Goal: Information Seeking & Learning: Learn about a topic

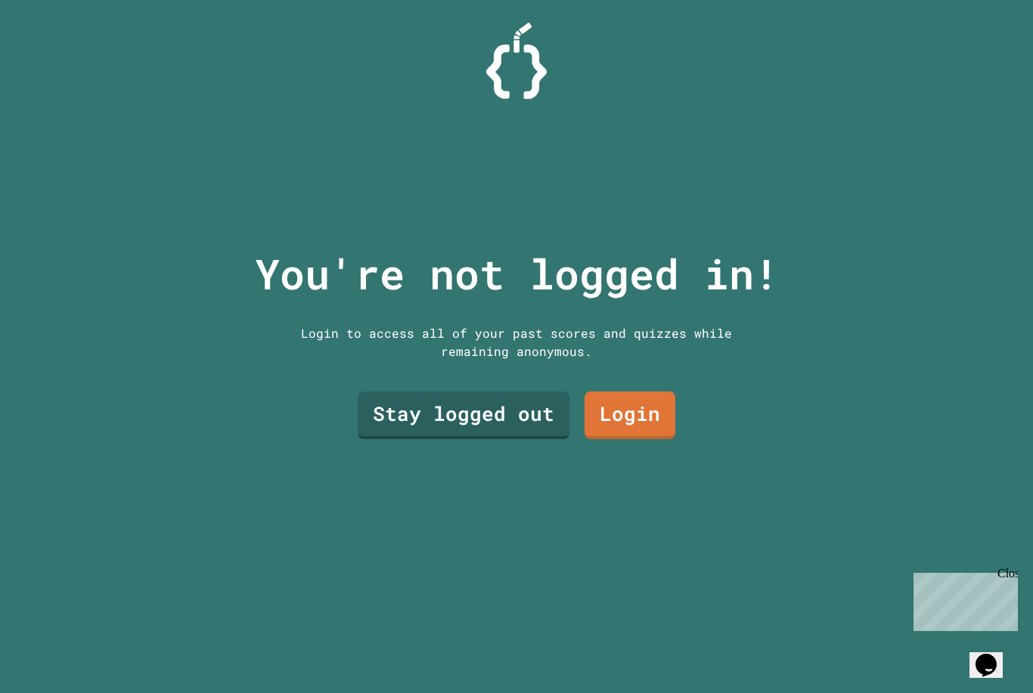
click at [485, 414] on div "Stay logged out Login" at bounding box center [516, 415] width 333 height 63
click at [482, 439] on link "Stay logged out" at bounding box center [464, 414] width 192 height 50
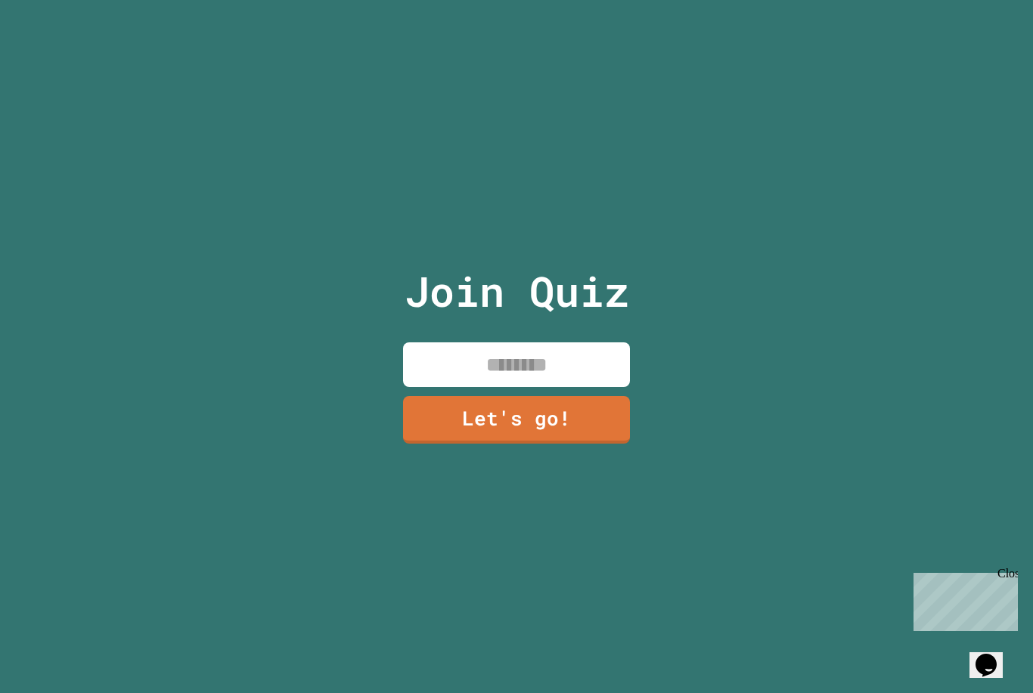
click at [561, 386] on input at bounding box center [516, 365] width 227 height 45
type input "***"
click at [481, 442] on link "Let's go!" at bounding box center [516, 417] width 207 height 50
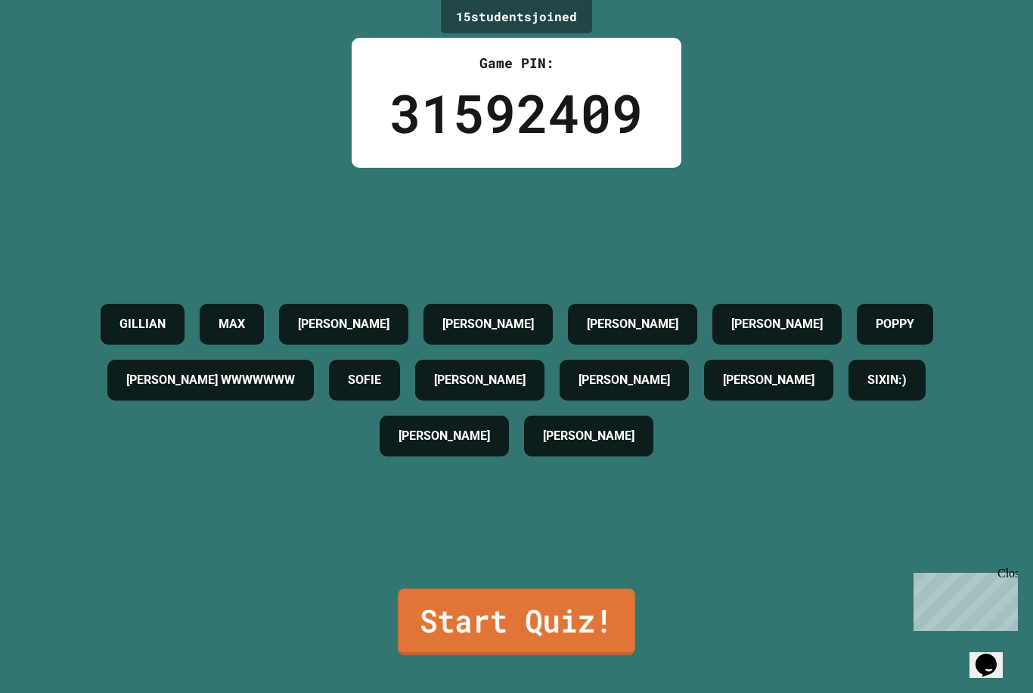
click at [481, 656] on link "Start Quiz!" at bounding box center [516, 622] width 237 height 67
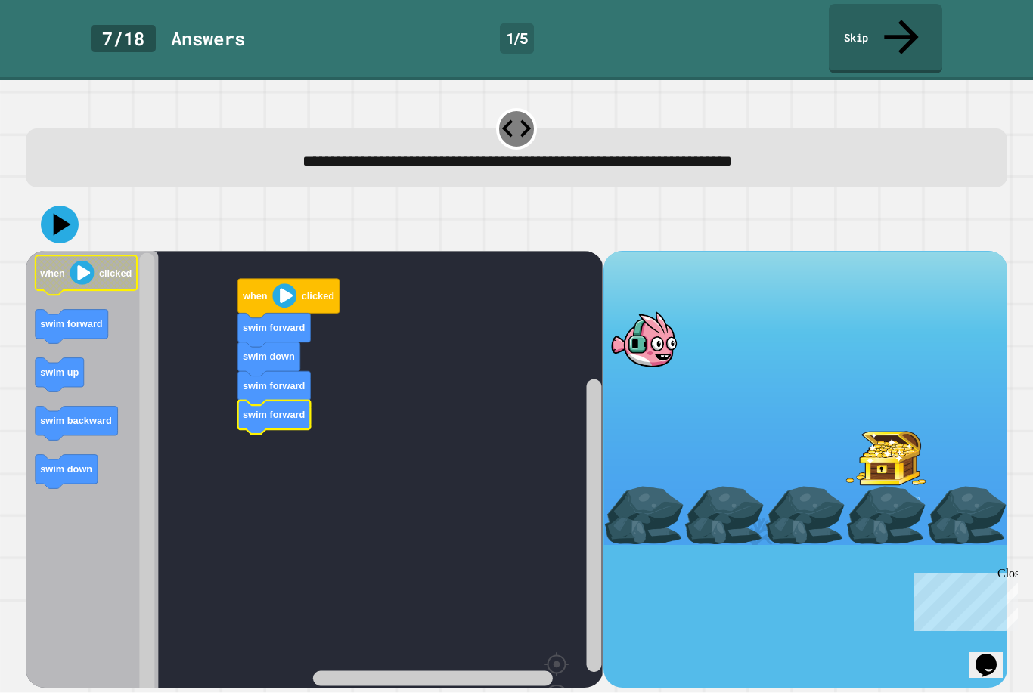
click at [97, 256] on icon "Blockly Workspace" at bounding box center [86, 275] width 101 height 39
click at [284, 284] on image "Blockly Workspace" at bounding box center [284, 296] width 24 height 24
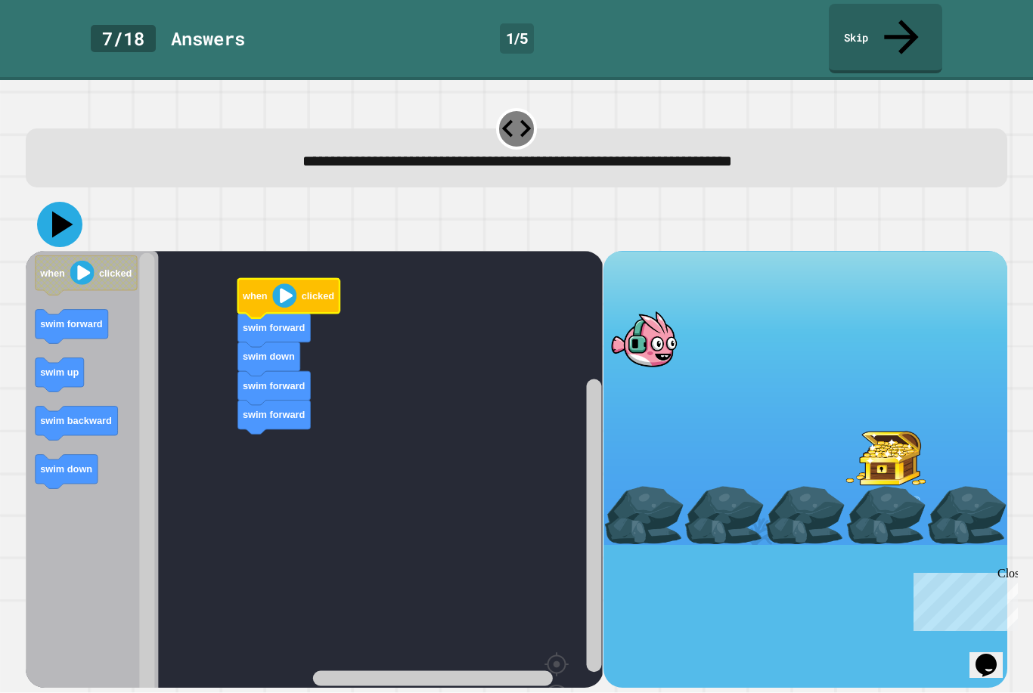
click at [64, 202] on icon at bounding box center [59, 224] width 45 height 45
click at [284, 284] on image "Blockly Workspace" at bounding box center [284, 296] width 24 height 24
click at [46, 202] on icon at bounding box center [59, 224] width 45 height 45
click at [282, 284] on image "Blockly Workspace" at bounding box center [284, 296] width 24 height 24
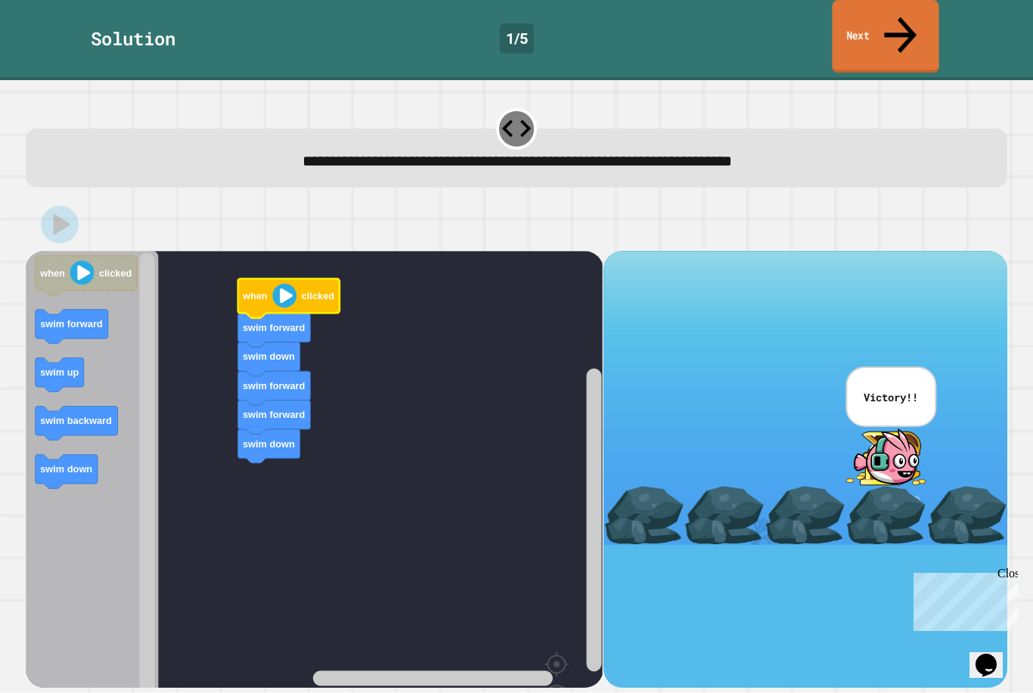
click at [873, 25] on link "Next" at bounding box center [885, 36] width 107 height 73
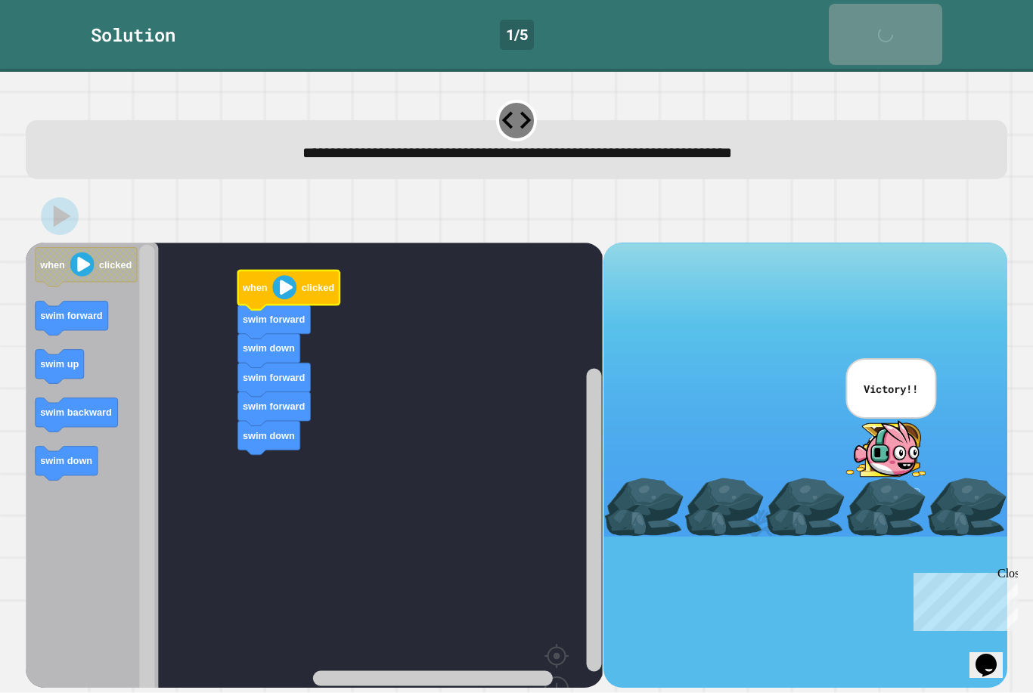
click at [873, 25] on div "Next" at bounding box center [886, 34] width 38 height 46
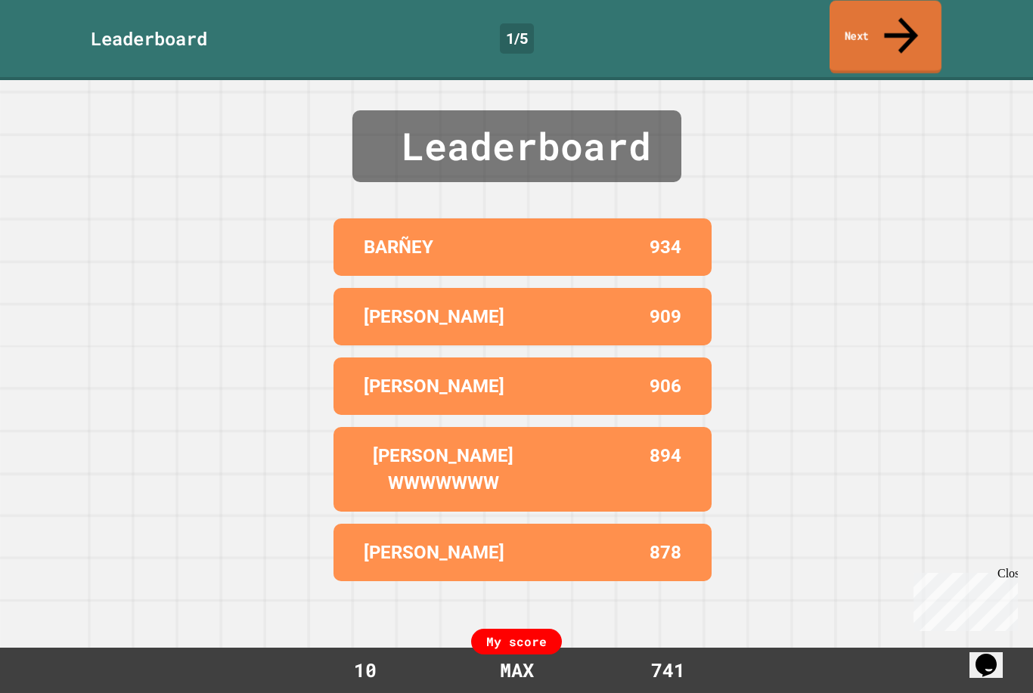
click at [873, 25] on link "Next" at bounding box center [886, 37] width 112 height 73
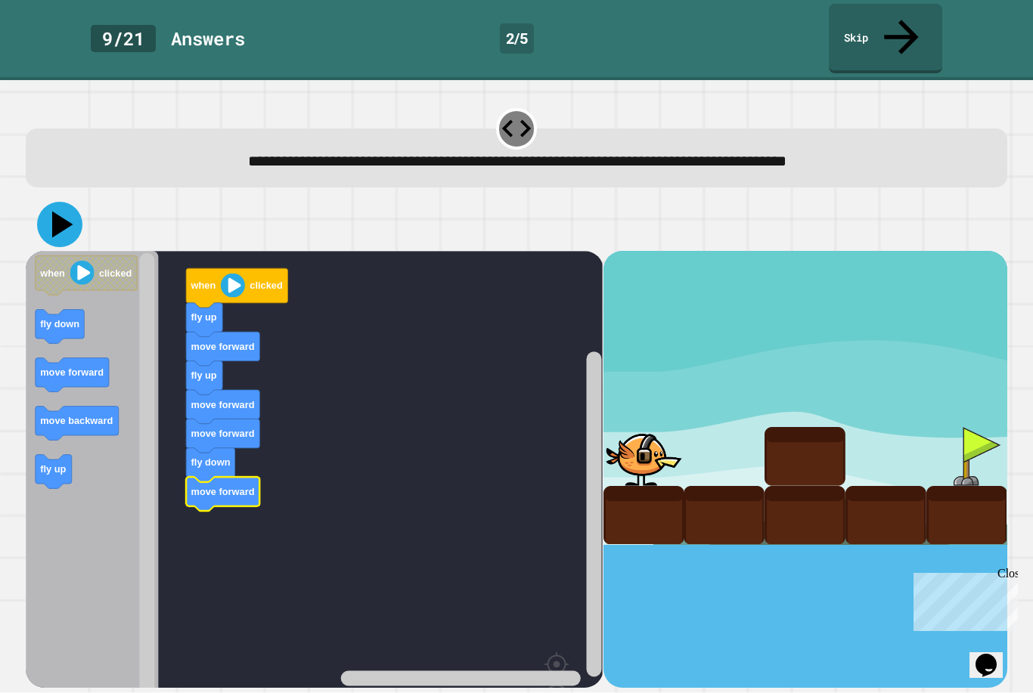
click at [64, 202] on icon at bounding box center [59, 224] width 45 height 45
click at [237, 274] on image "Blockly Workspace" at bounding box center [233, 286] width 24 height 24
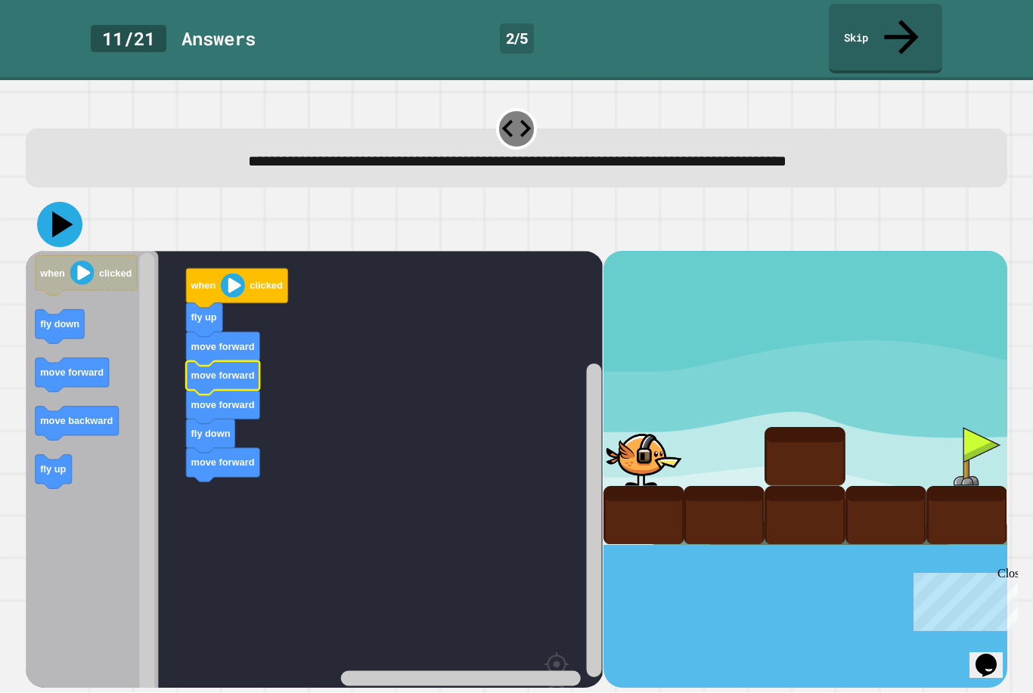
click at [51, 202] on icon at bounding box center [59, 224] width 45 height 45
click at [231, 274] on image "Blockly Workspace" at bounding box center [233, 286] width 24 height 24
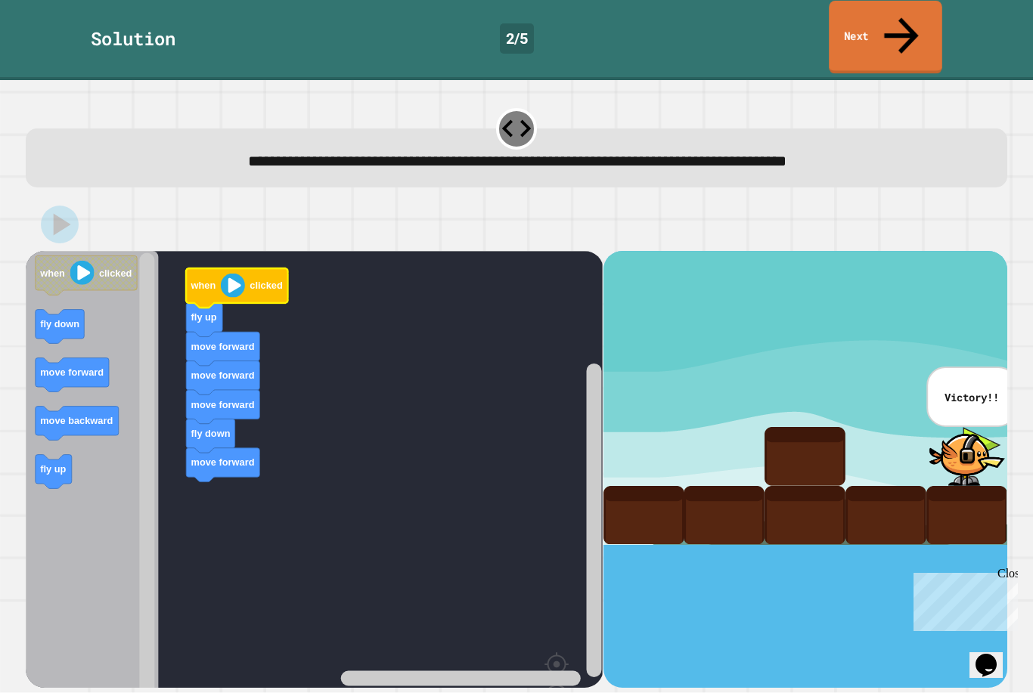
click at [888, 23] on link "Next" at bounding box center [885, 37] width 113 height 73
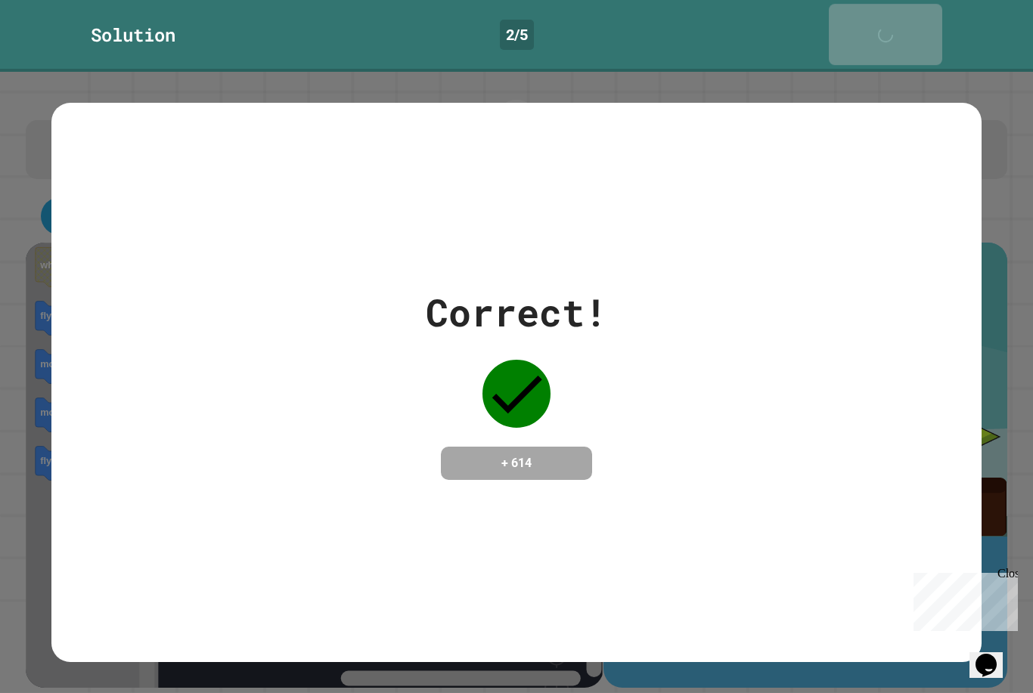
click at [888, 23] on div "Next" at bounding box center [886, 34] width 38 height 46
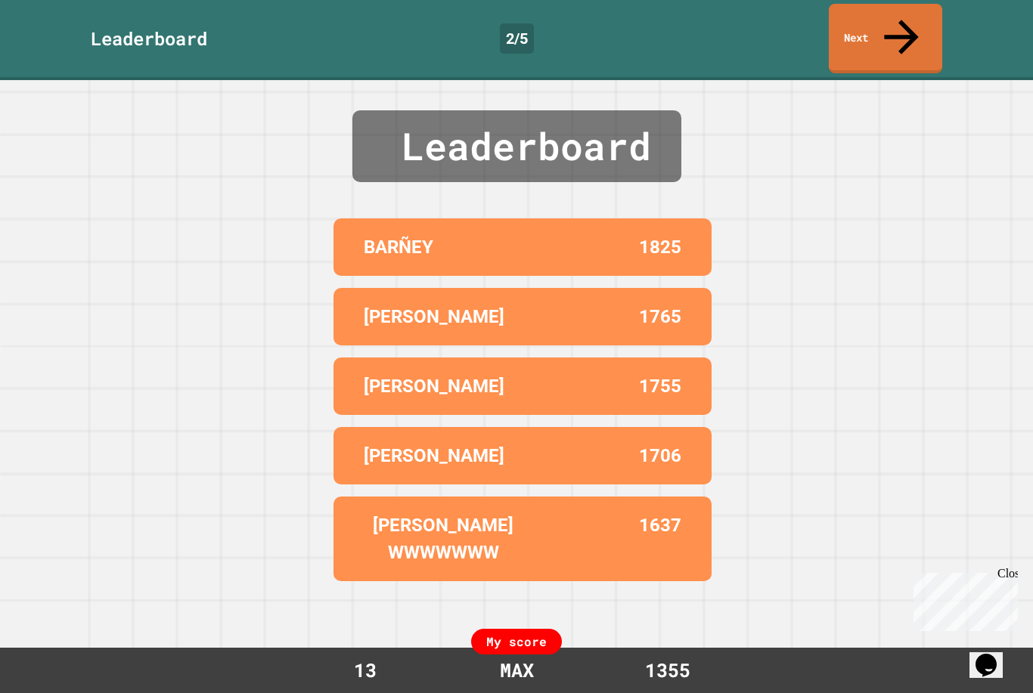
click at [888, 23] on link "Next" at bounding box center [885, 39] width 113 height 70
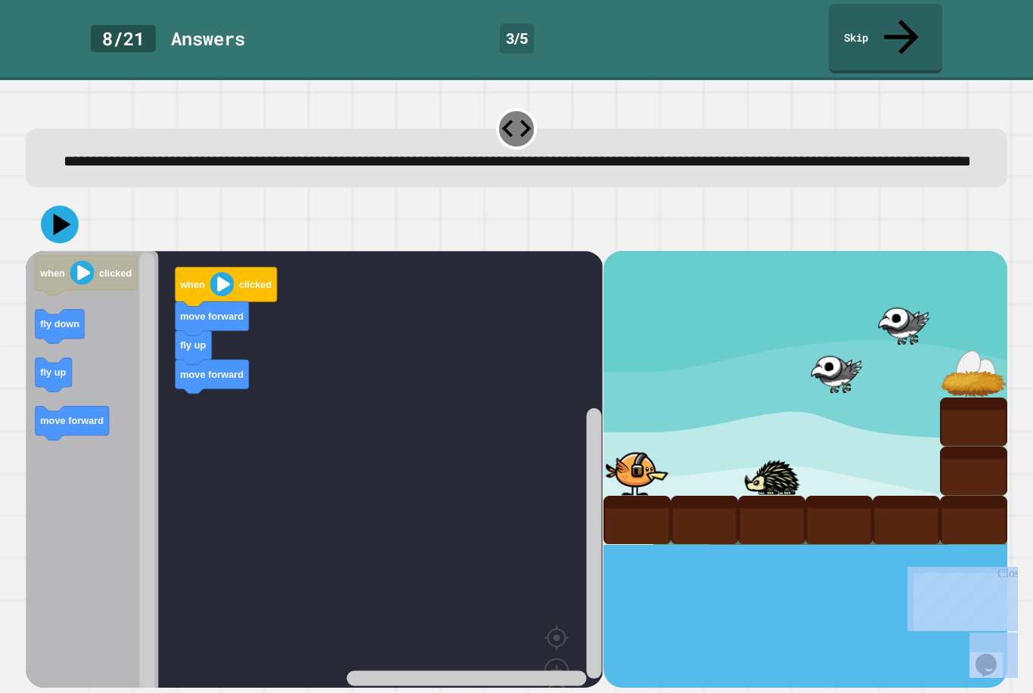
click at [314, 559] on rect "Blockly Workspace" at bounding box center [314, 497] width 577 height 492
click at [175, 165] on div "**********" at bounding box center [516, 161] width 939 height 23
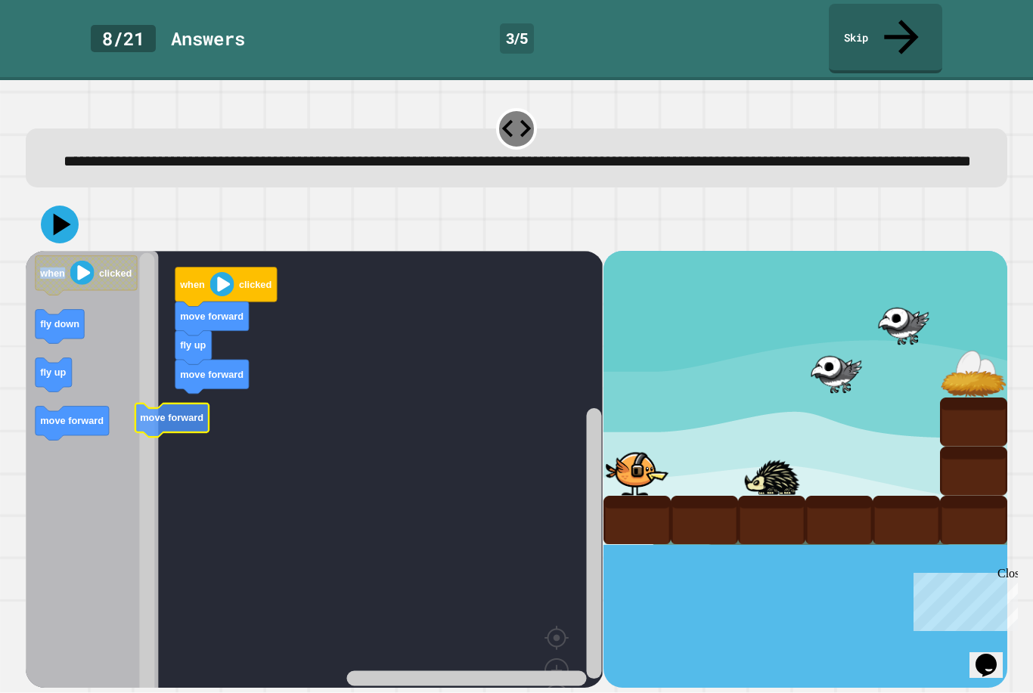
click at [189, 409] on icon "Blockly Workspace" at bounding box center [171, 421] width 73 height 34
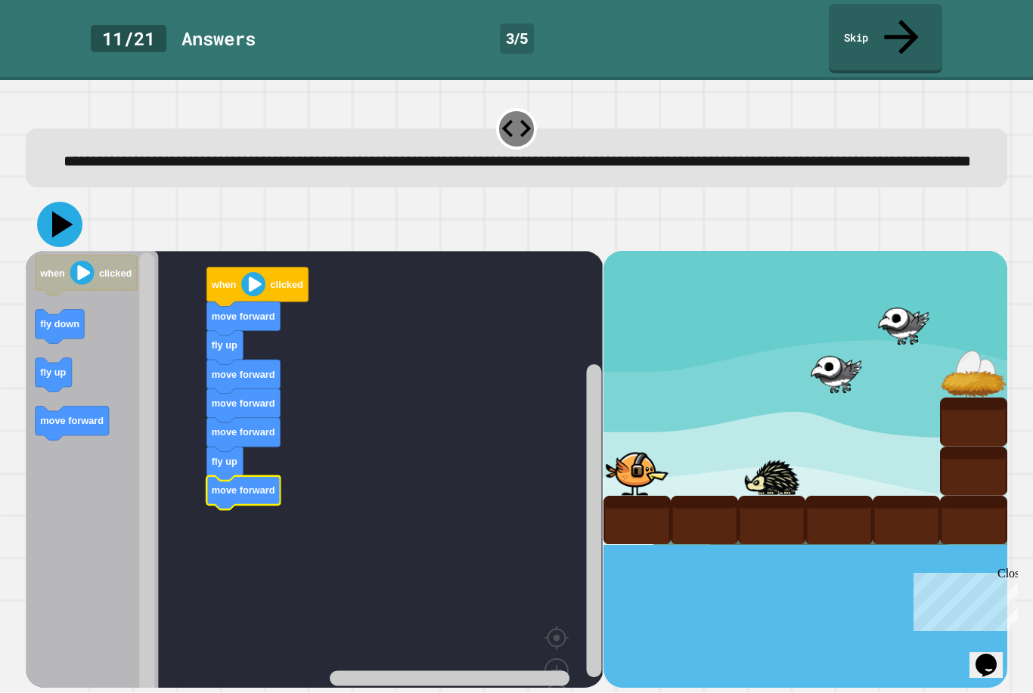
click at [58, 219] on icon at bounding box center [62, 225] width 21 height 26
click at [254, 278] on image "Blockly Workspace" at bounding box center [253, 284] width 24 height 24
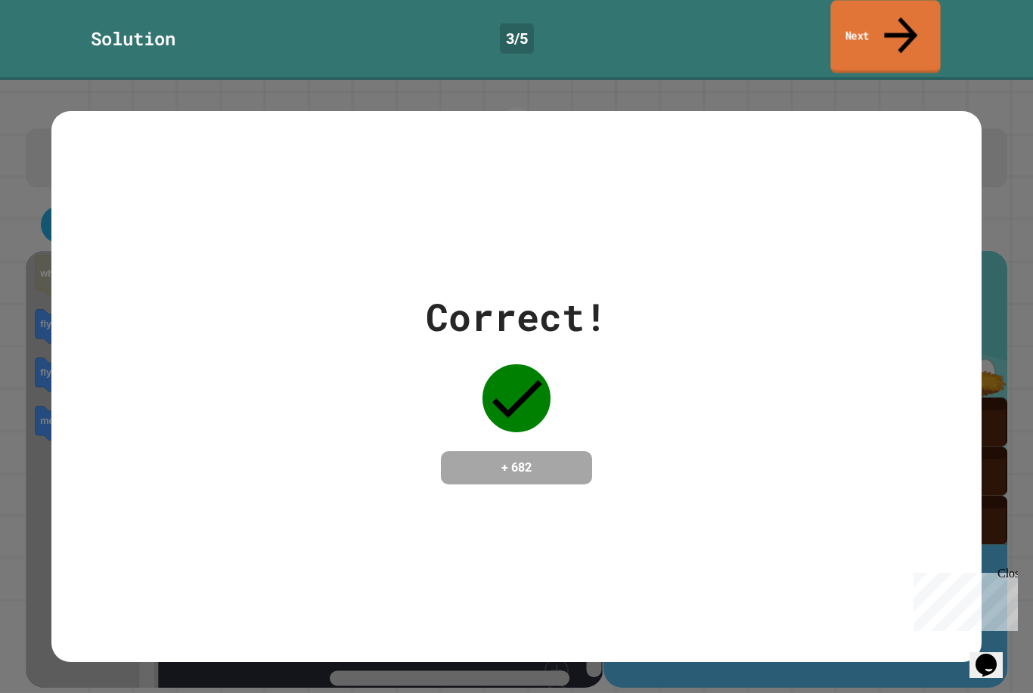
click at [877, 23] on link "Next" at bounding box center [885, 36] width 110 height 73
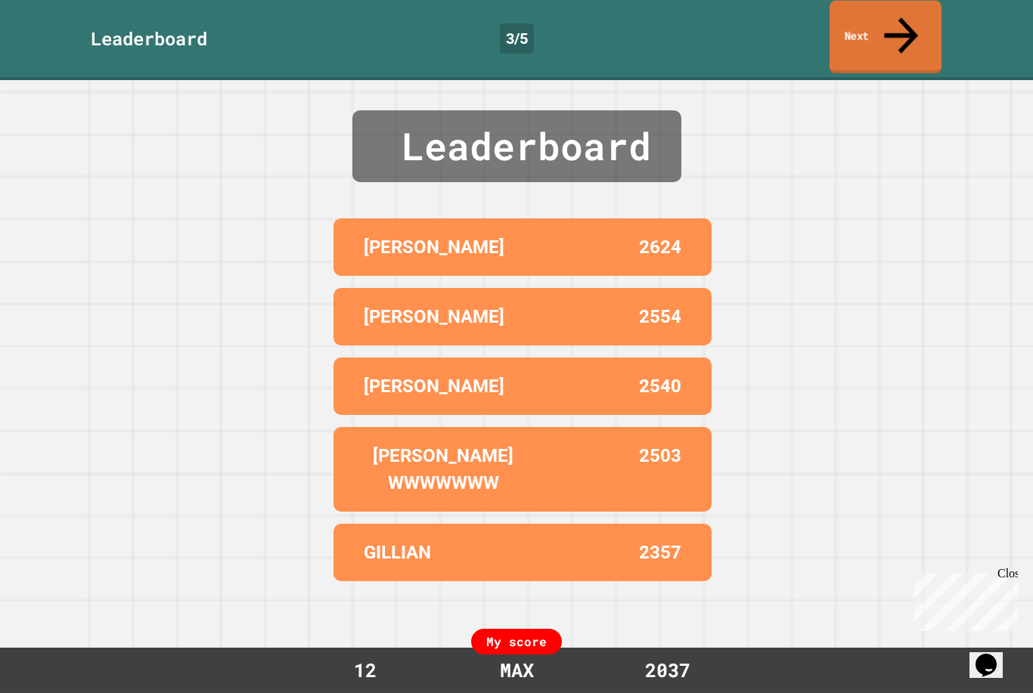
click at [877, 23] on link "Next" at bounding box center [886, 37] width 112 height 73
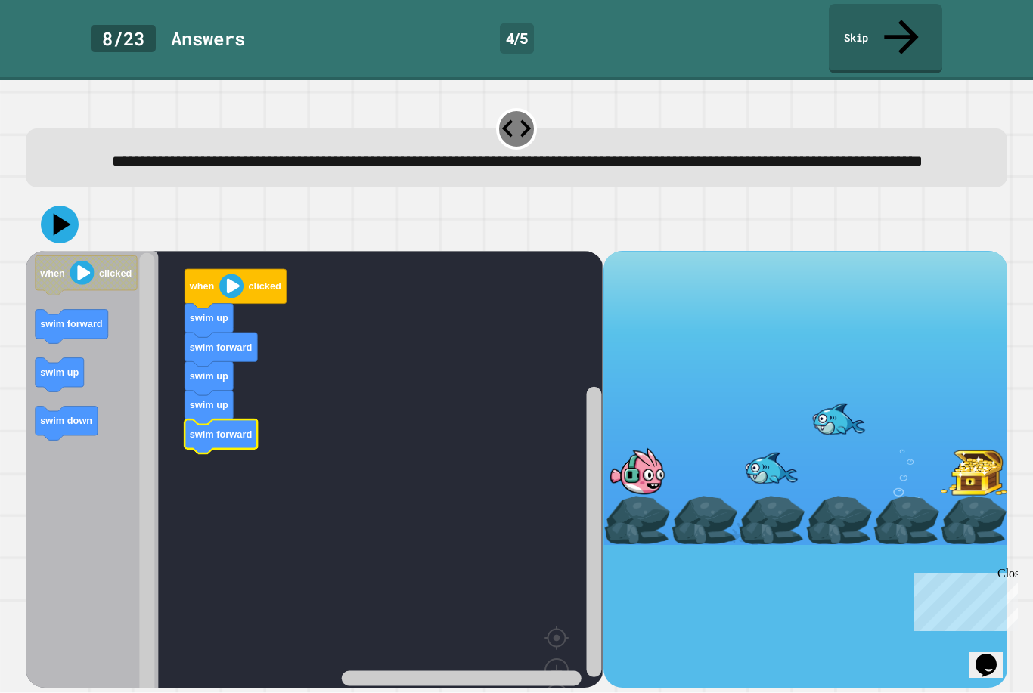
click at [216, 429] on text "swim forward" at bounding box center [221, 434] width 63 height 11
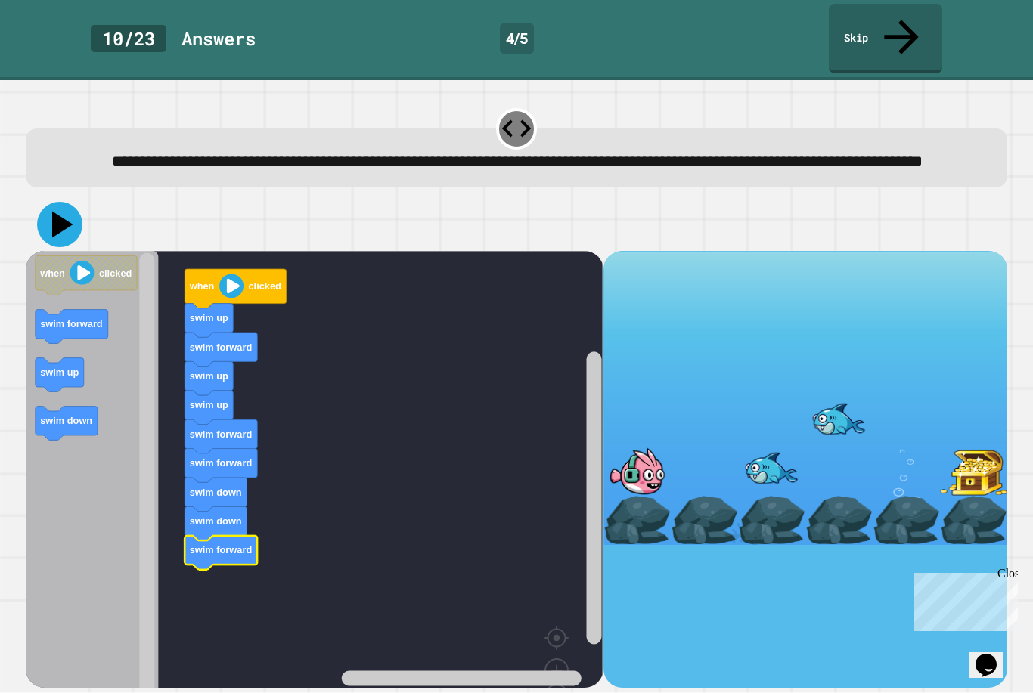
click at [51, 225] on icon at bounding box center [59, 224] width 45 height 45
click at [237, 276] on image "Blockly Workspace" at bounding box center [231, 286] width 24 height 24
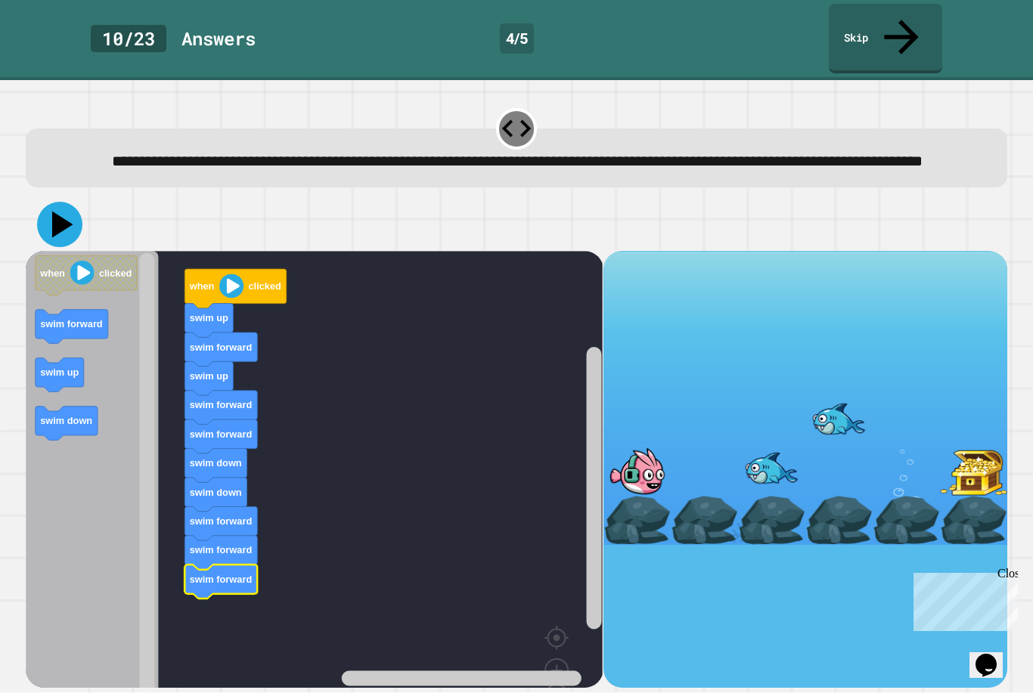
click at [64, 221] on icon at bounding box center [62, 225] width 21 height 26
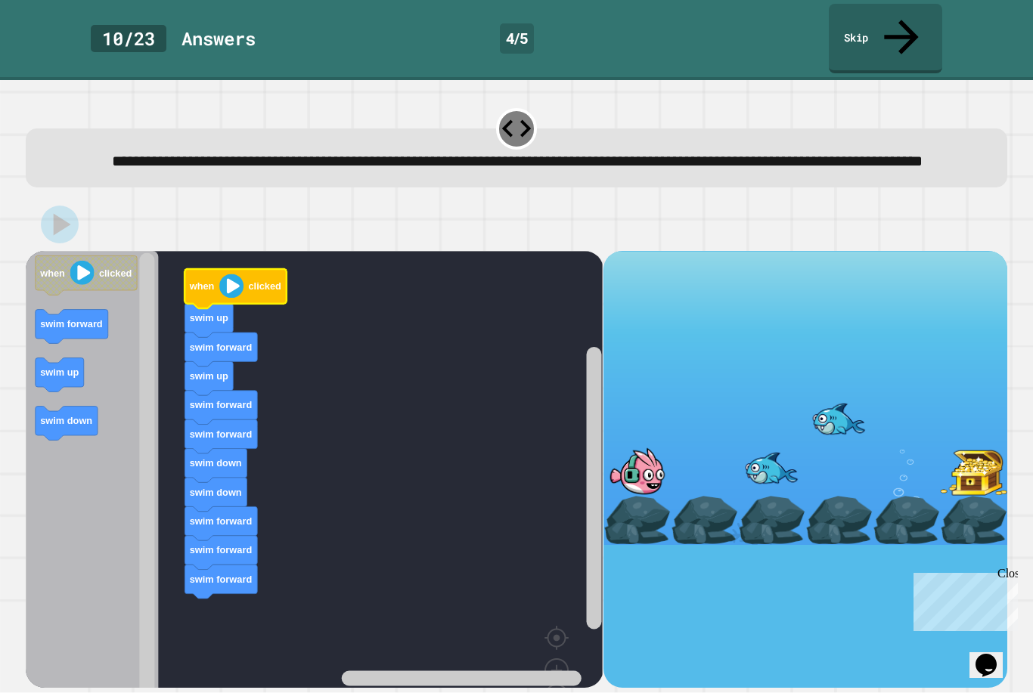
click at [232, 281] on image "Blockly Workspace" at bounding box center [231, 286] width 24 height 24
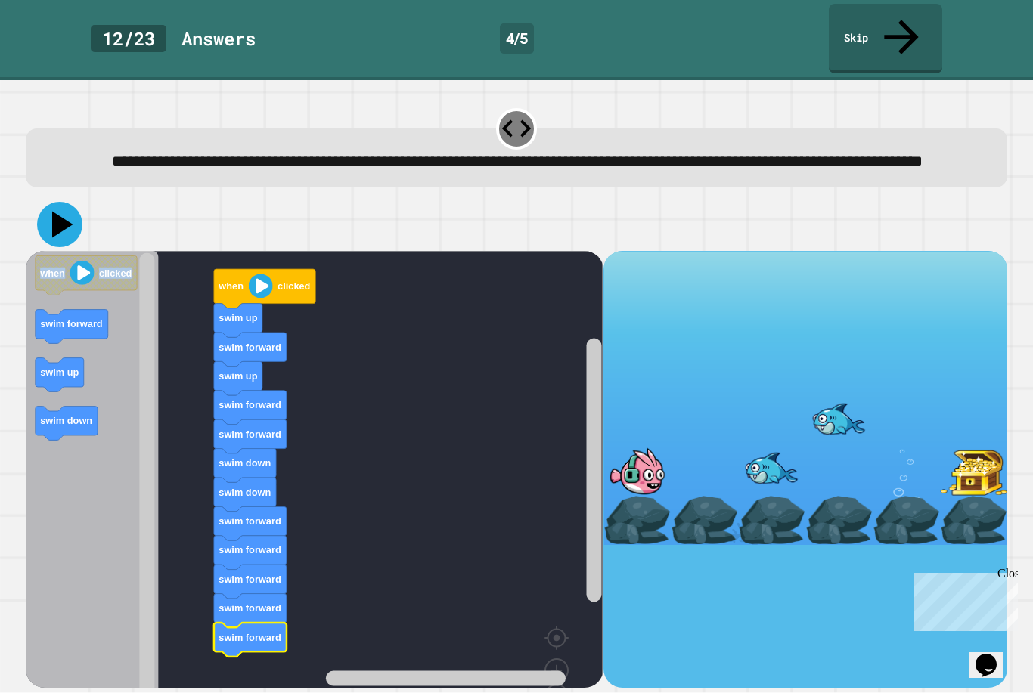
click at [57, 212] on icon at bounding box center [62, 225] width 21 height 26
click at [263, 274] on image "Blockly Workspace" at bounding box center [261, 286] width 24 height 24
click at [59, 212] on icon at bounding box center [62, 225] width 21 height 26
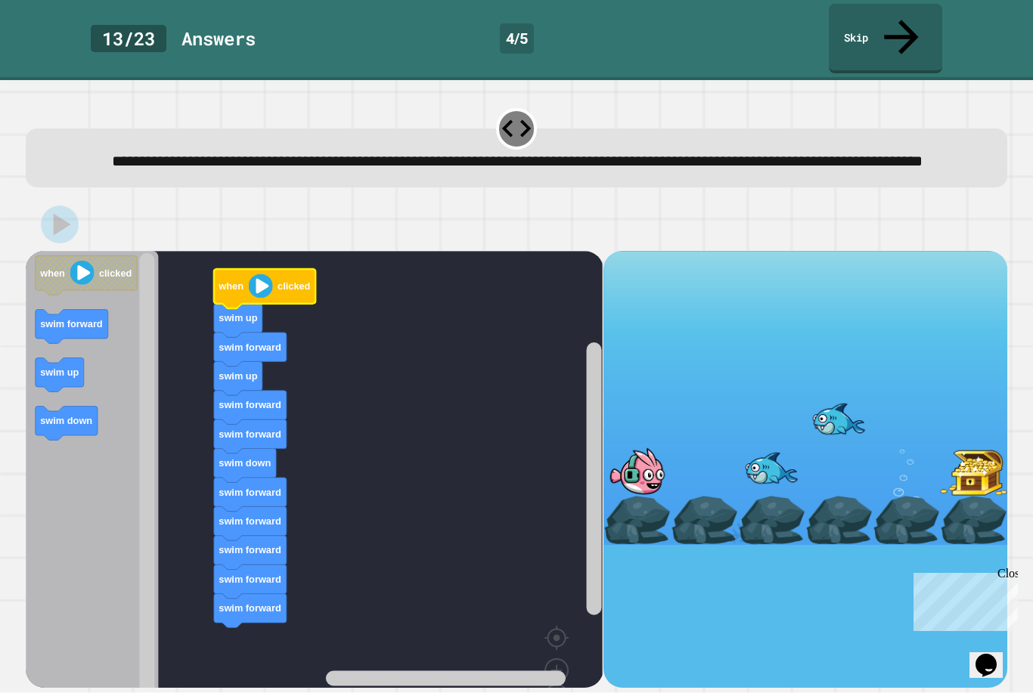
click at [261, 274] on image "Blockly Workspace" at bounding box center [261, 286] width 24 height 24
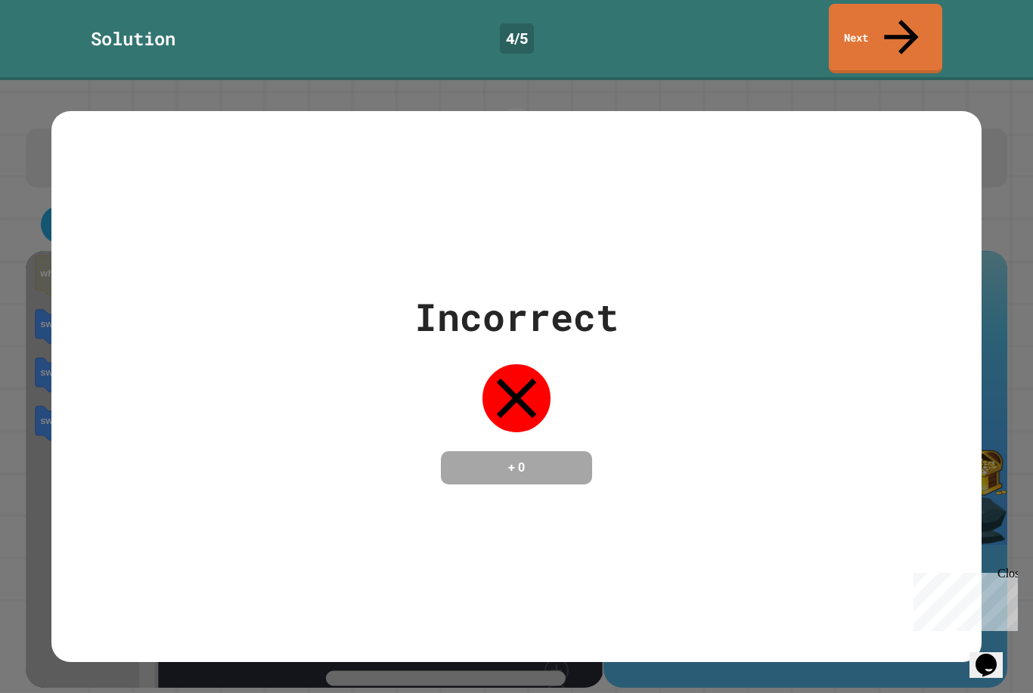
click at [634, 496] on div "Incorrect + 0" at bounding box center [515, 387] width 929 height 552
